Goal: Check status: Check status

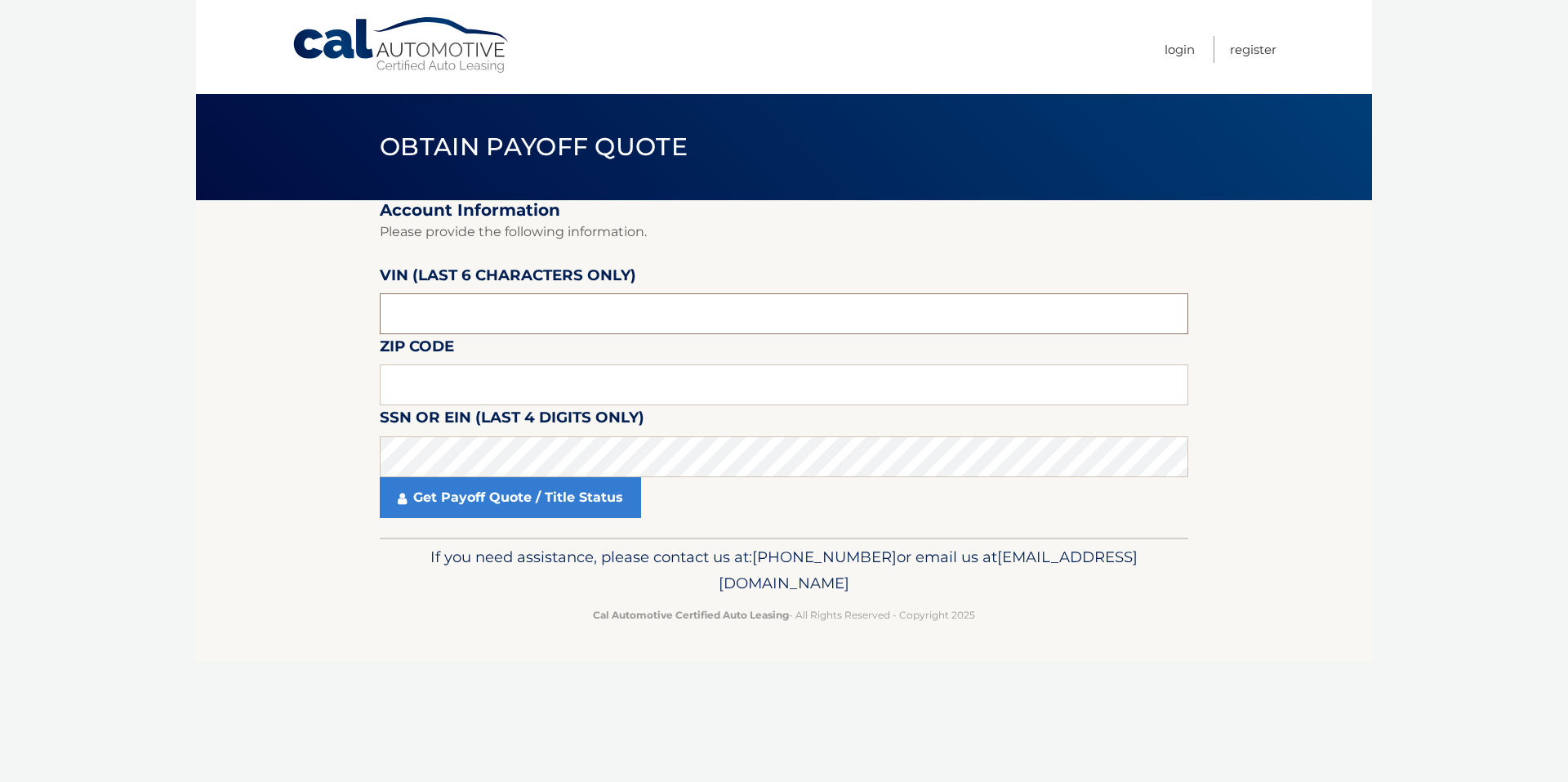
click at [552, 312] on input "text" at bounding box center [784, 313] width 808 height 41
type input "014867"
type input "11704"
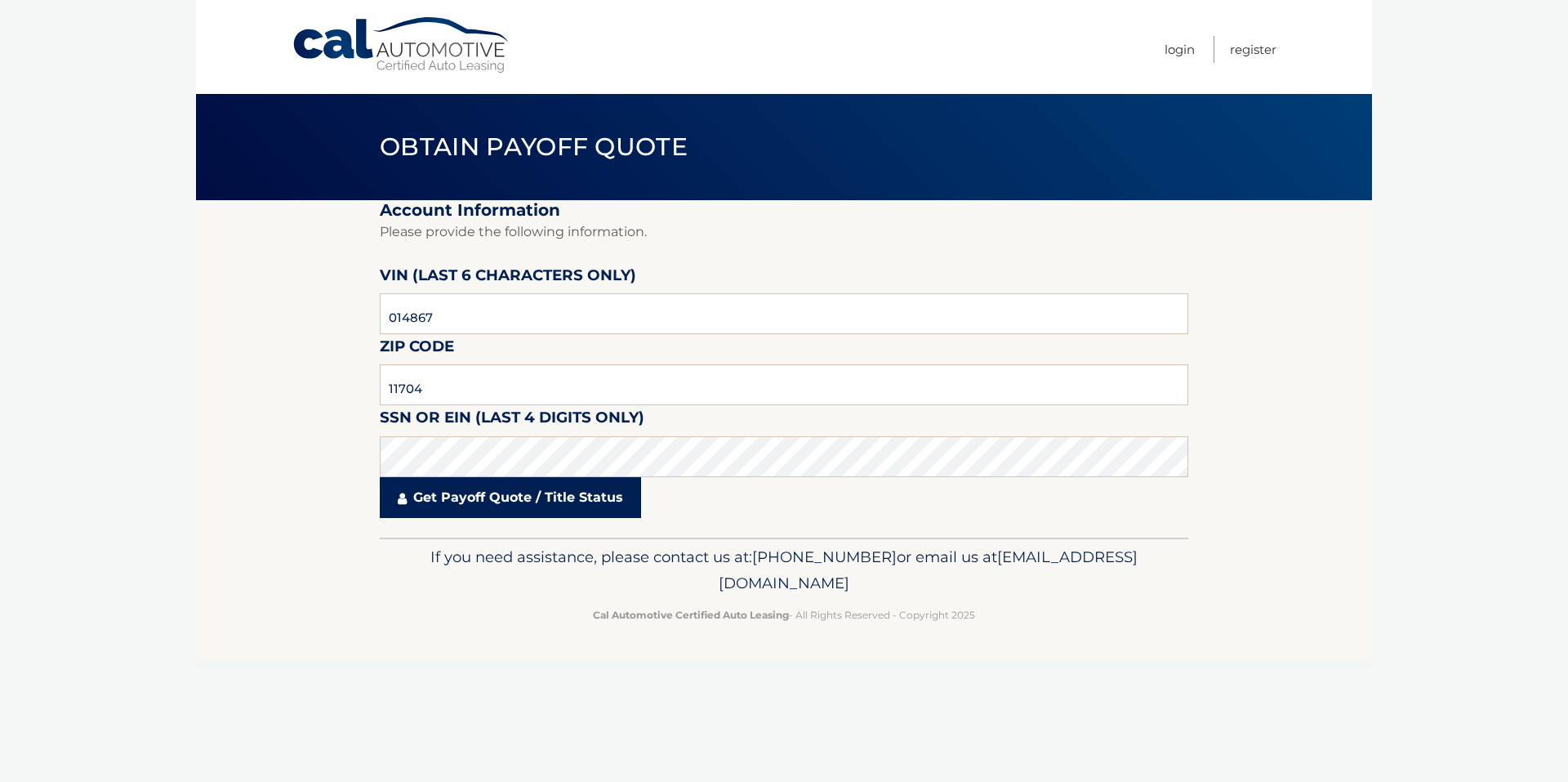
click at [568, 506] on link "Get Payoff Quote / Title Status" at bounding box center [511, 497] width 261 height 41
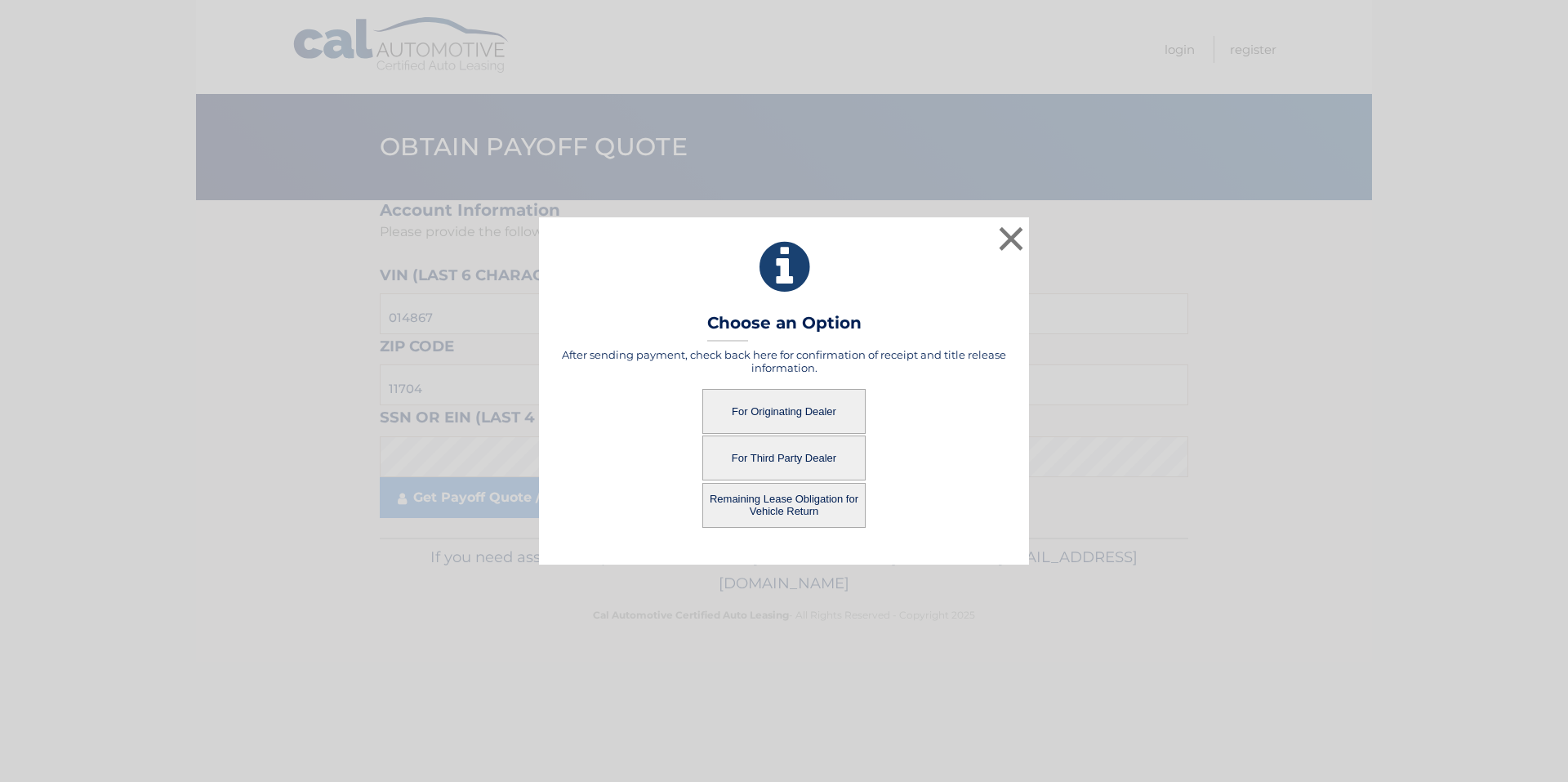
click at [793, 415] on button "For Originating Dealer" at bounding box center [784, 411] width 163 height 45
click at [777, 404] on button "For Originating Dealer" at bounding box center [784, 411] width 163 height 45
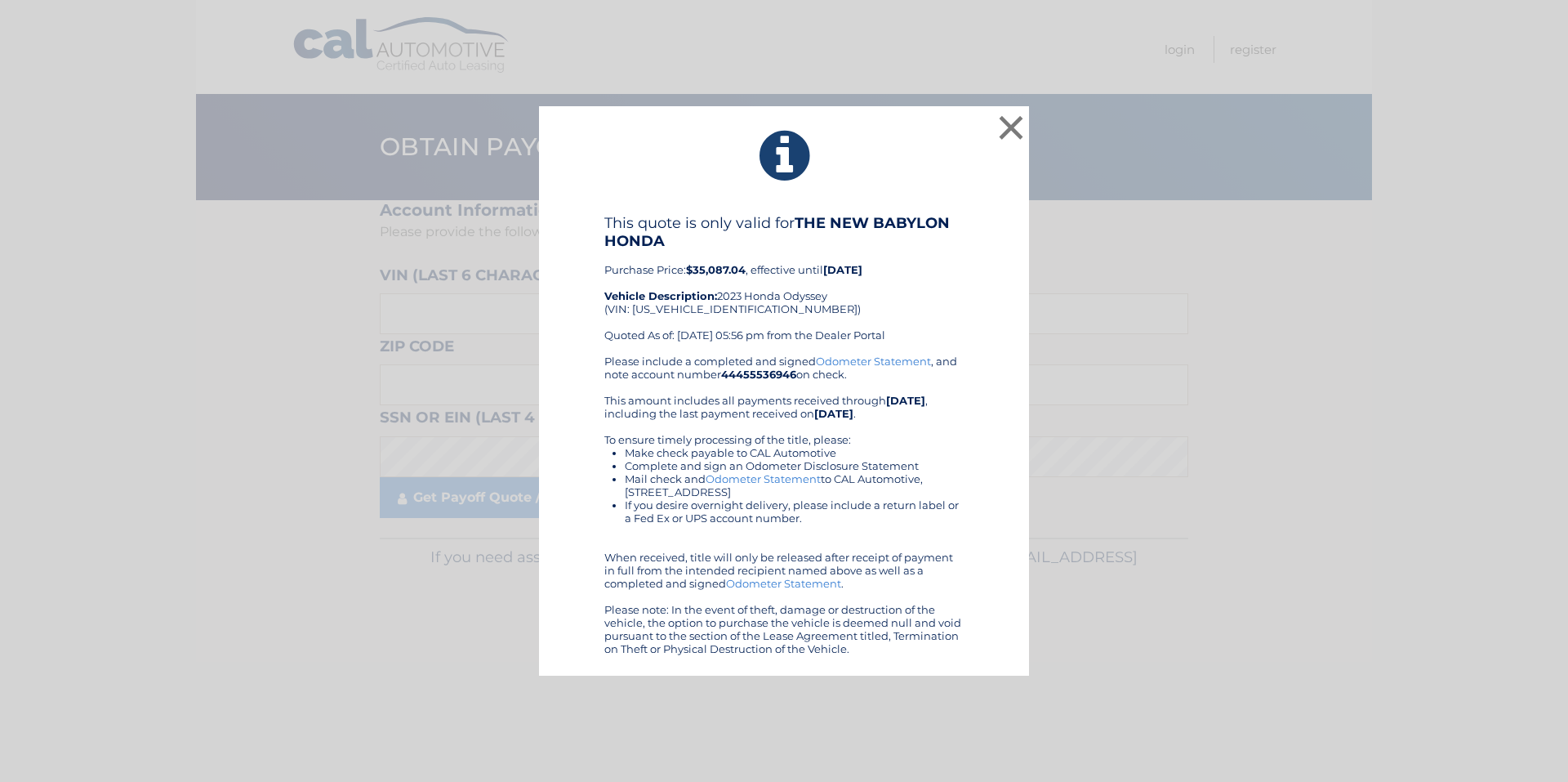
drag, startPoint x: 606, startPoint y: 220, endPoint x: 969, endPoint y: 647, distance: 560.4
click at [969, 647] on div "This quote is only valid for THE NEW BABYLON HONDA Purchase Price: $35,087.04 ,…" at bounding box center [784, 434] width 449 height 441
click at [1022, 127] on button "×" at bounding box center [1011, 127] width 32 height 32
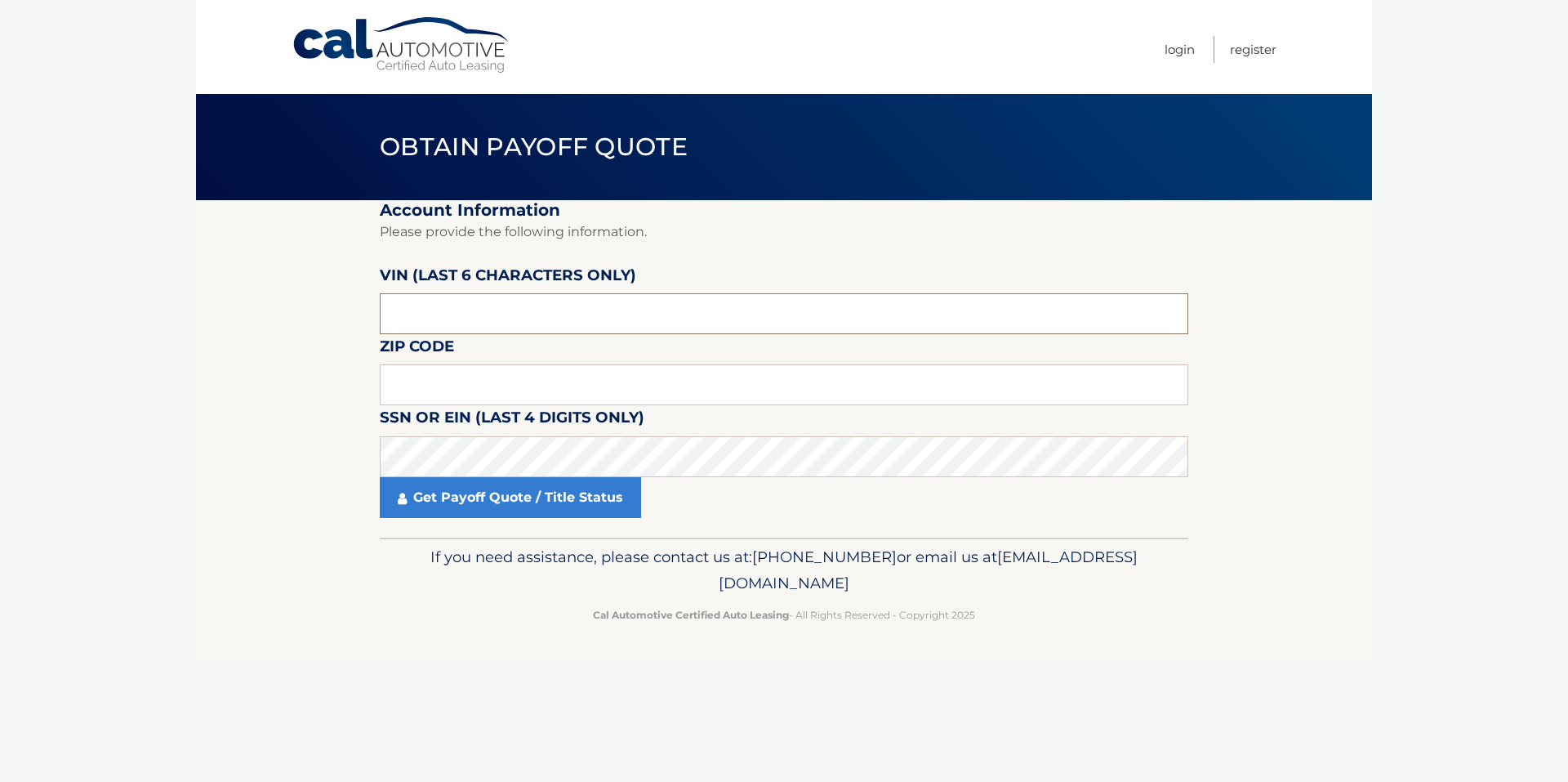
click at [572, 294] on input "text" at bounding box center [784, 313] width 808 height 41
click at [533, 327] on input "text" at bounding box center [784, 313] width 808 height 41
click at [539, 304] on input "text" at bounding box center [784, 313] width 808 height 41
type input "014867"
type input "11704"
